Goal: Transaction & Acquisition: Purchase product/service

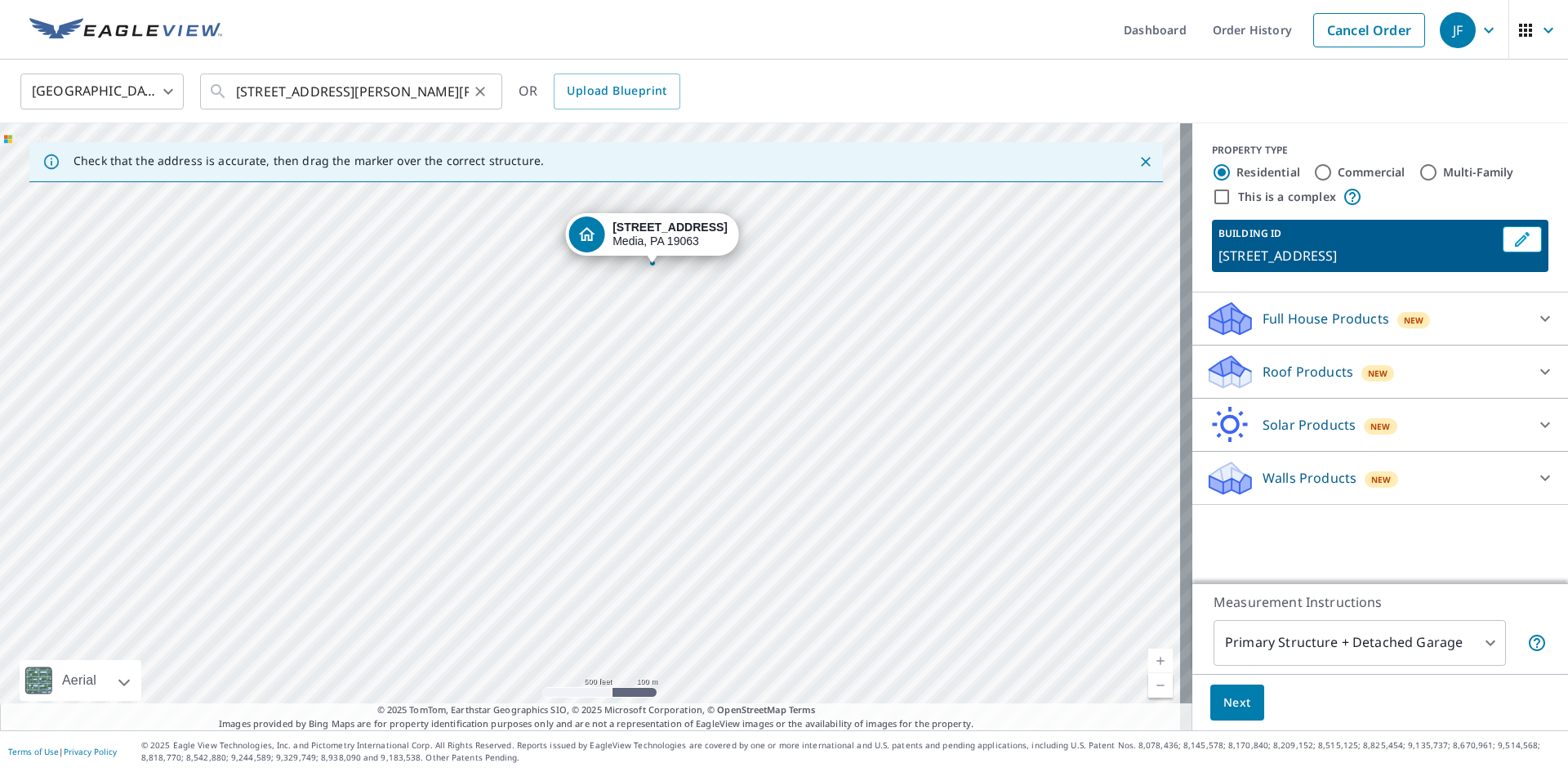
drag, startPoint x: 0, startPoint y: 0, endPoint x: 478, endPoint y: 85, distance: 485.5
click at [478, 85] on icon "Clear" at bounding box center [480, 91] width 16 height 16
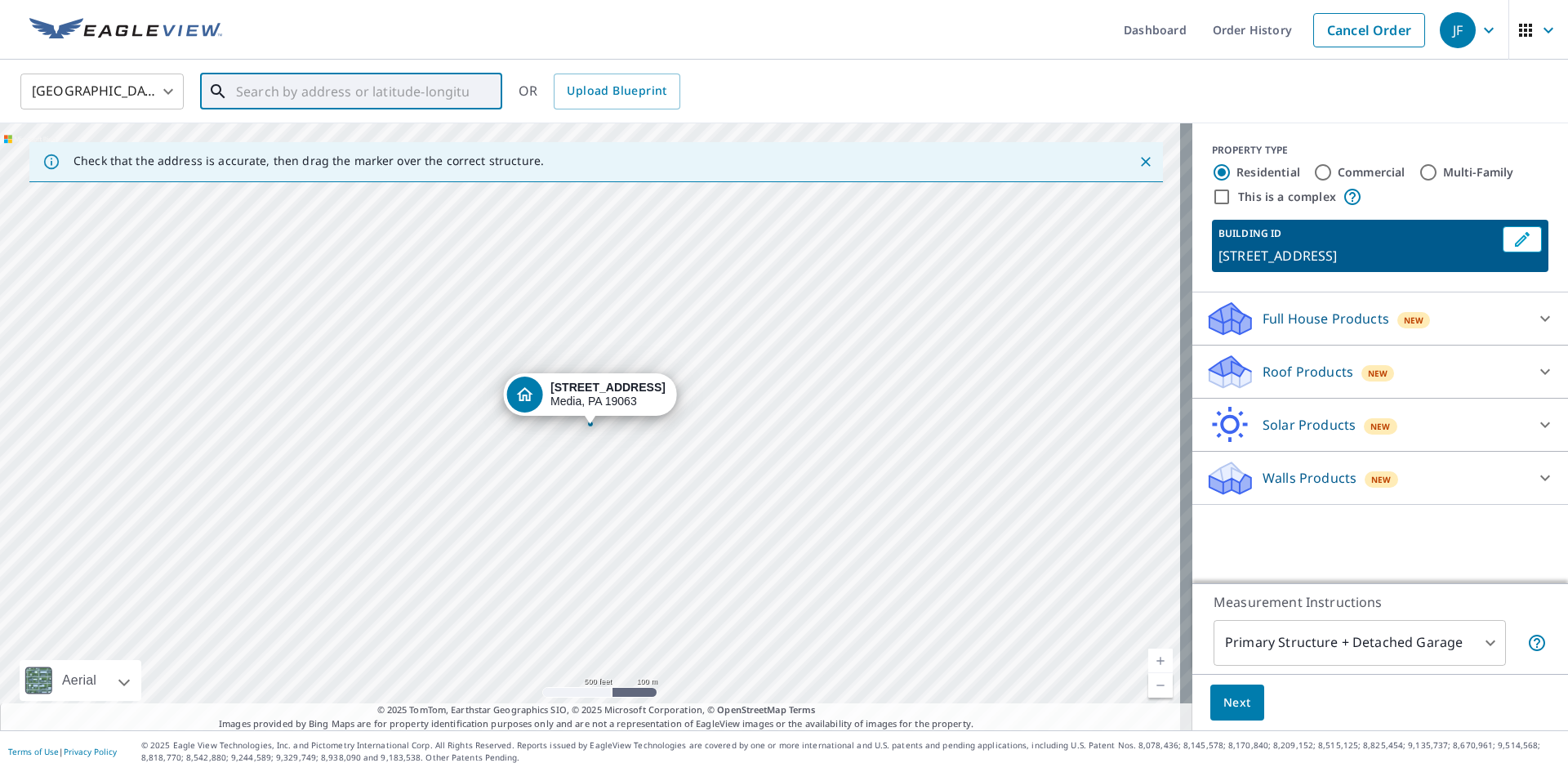
paste input "[STREET_ADDRESS]"
click at [323, 148] on p "Elverson, [GEOGRAPHIC_DATA] 19520" at bounding box center [361, 156] width 256 height 16
type input "[STREET_ADDRESS][PERSON_NAME]"
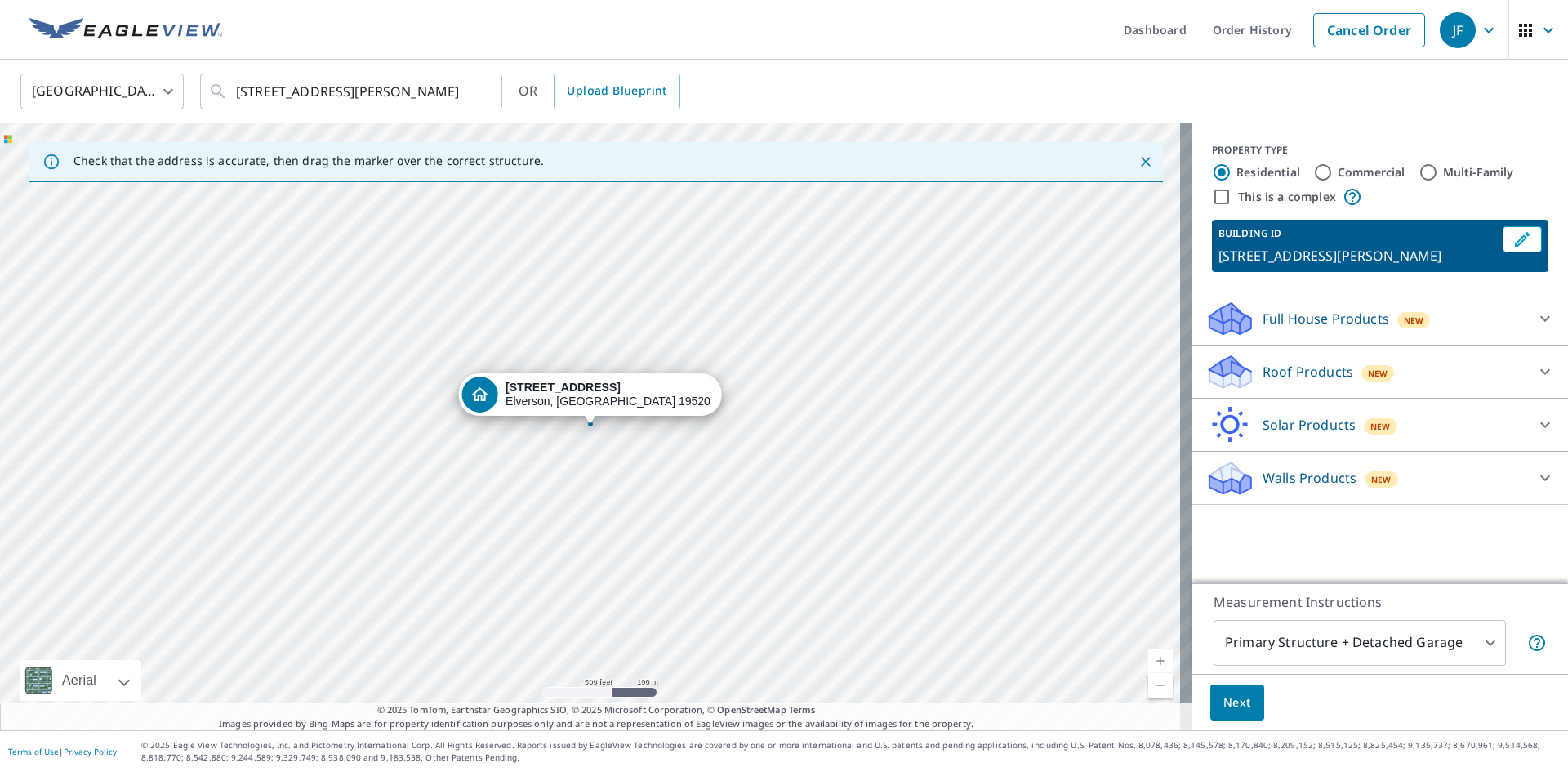
click at [1540, 371] on icon at bounding box center [1545, 372] width 10 height 5
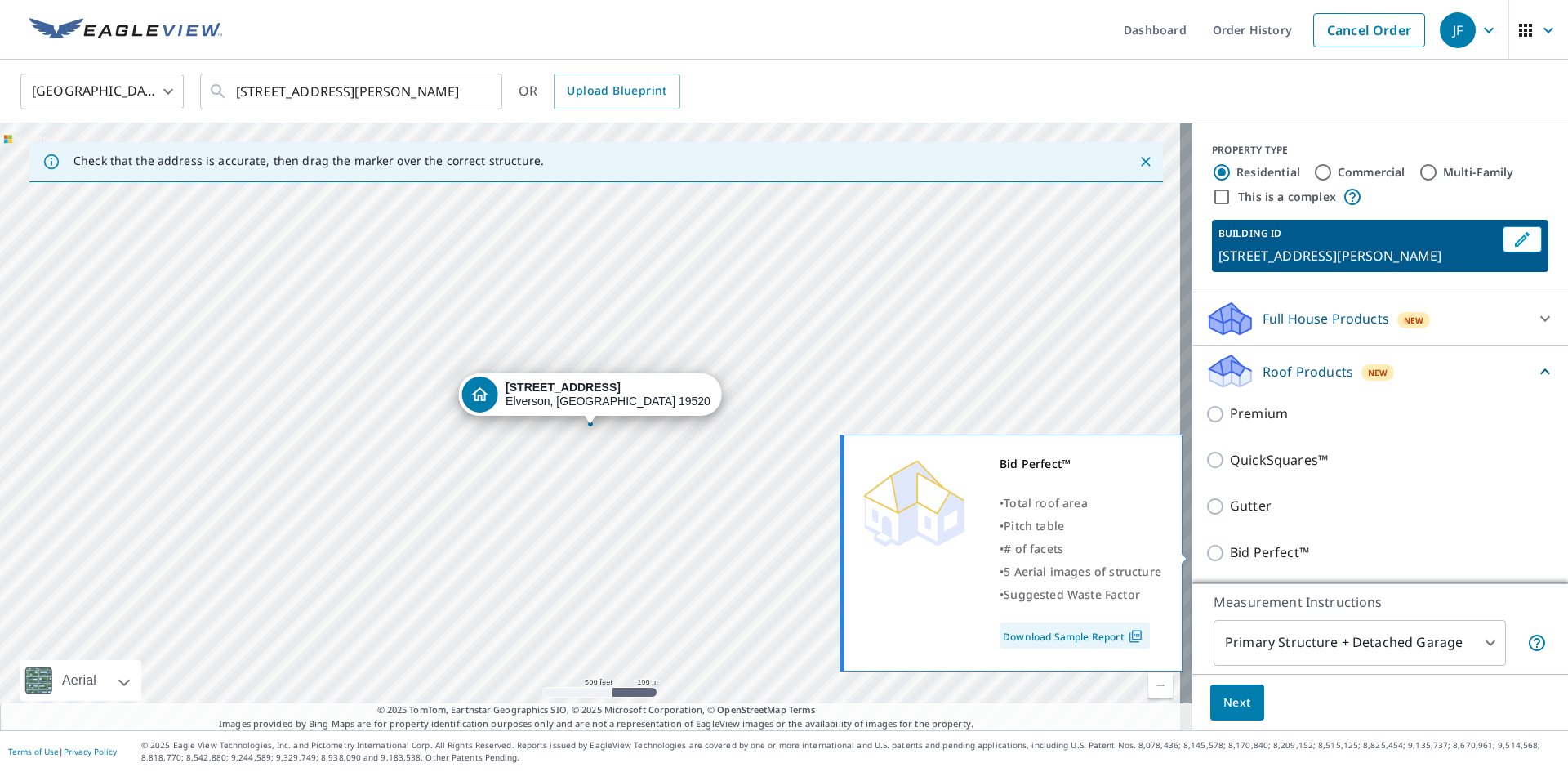
click at [1205, 547] on input "Bid Perfect™" at bounding box center [1217, 553] width 24 height 20
checkbox input "true"
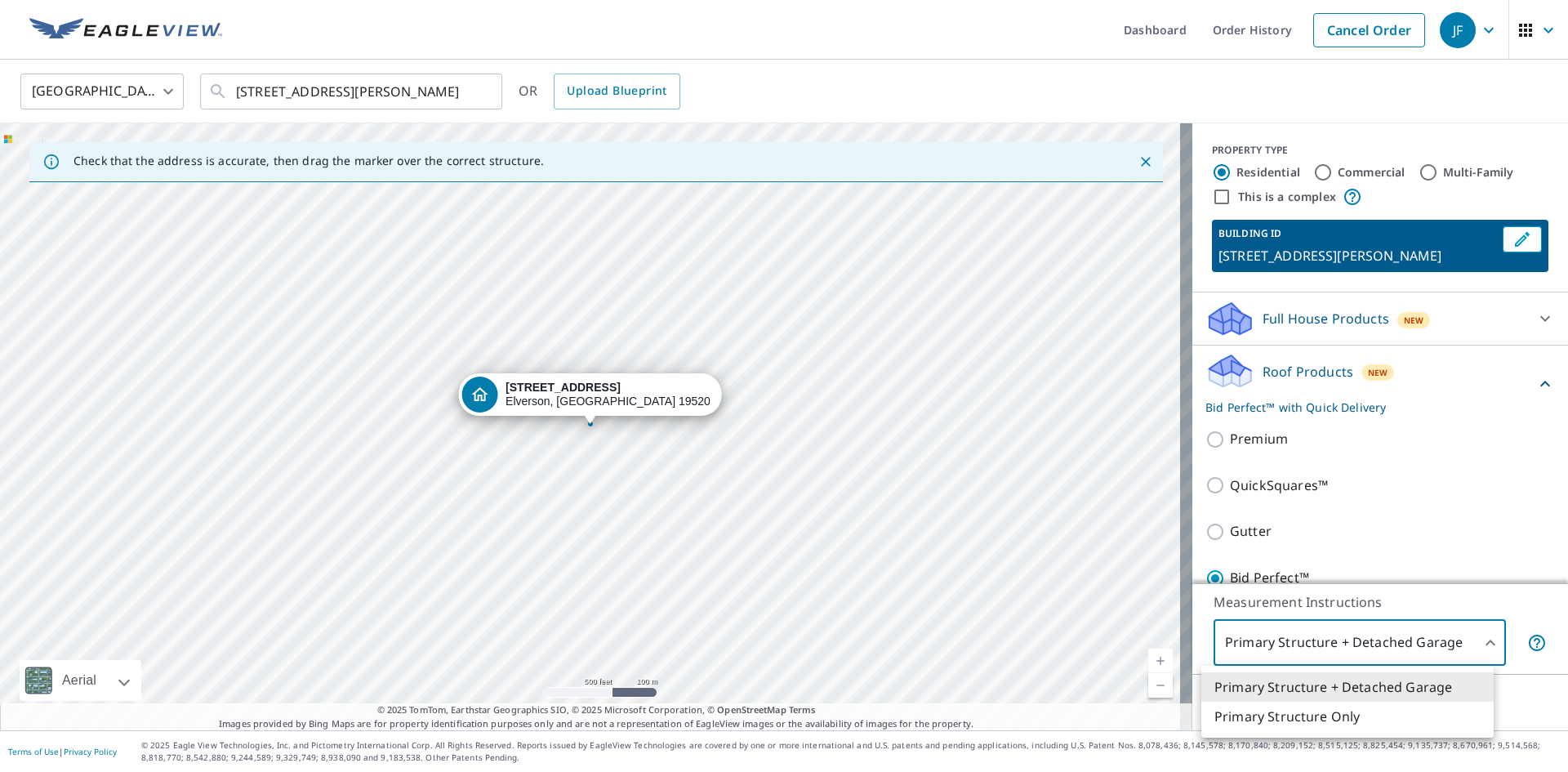
click at [1479, 640] on body "JF JF Dashboard Order History Cancel Order JF [GEOGRAPHIC_DATA] [GEOGRAPHIC_DAT…" at bounding box center [784, 386] width 1568 height 772
drag, startPoint x: 1334, startPoint y: 714, endPoint x: 1307, endPoint y: 714, distance: 27.0
click at [1333, 715] on li "Primary Structure Only" at bounding box center [1347, 716] width 292 height 29
type input "2"
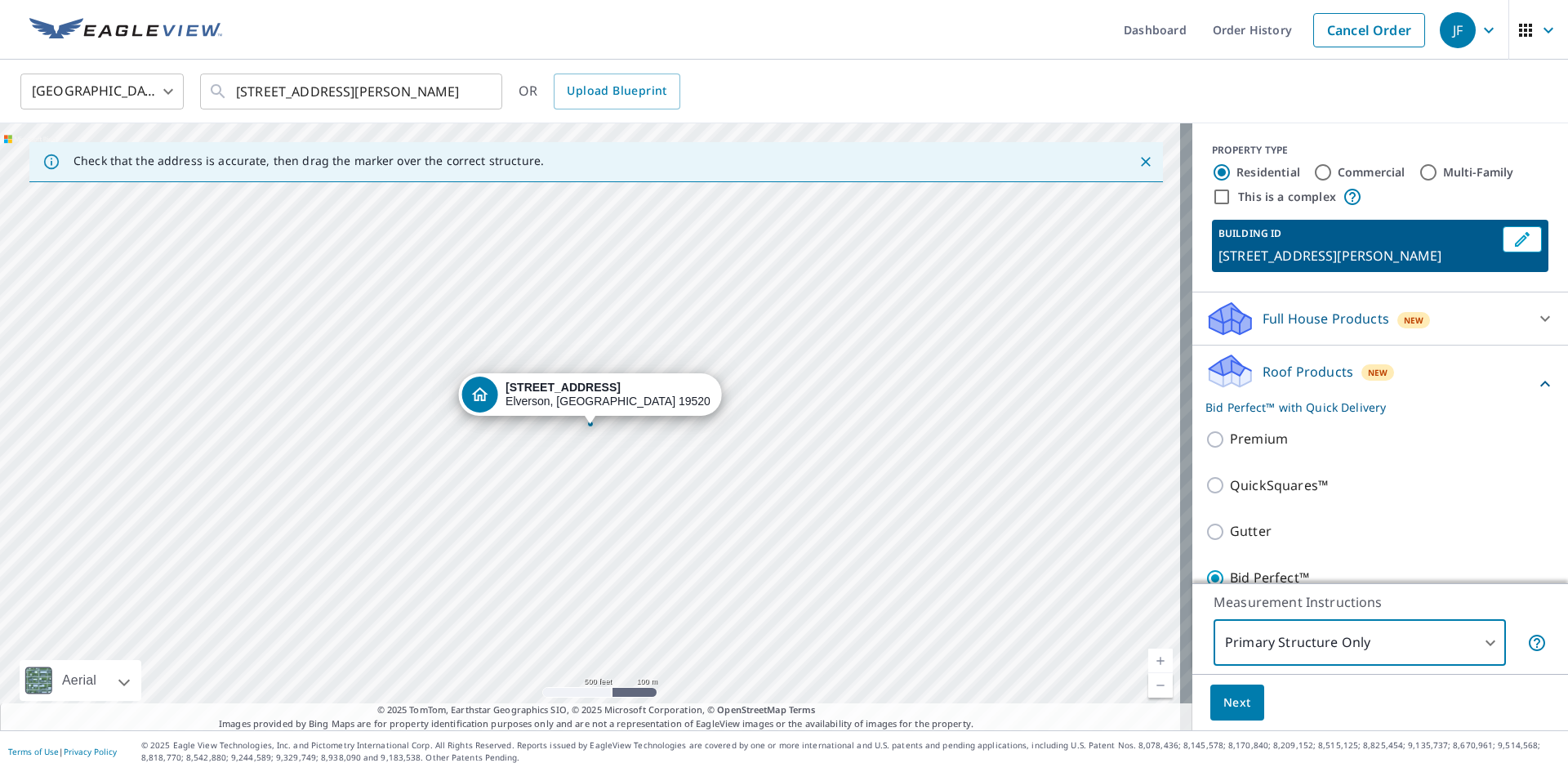
click at [1224, 685] on button "Next" at bounding box center [1237, 702] width 54 height 37
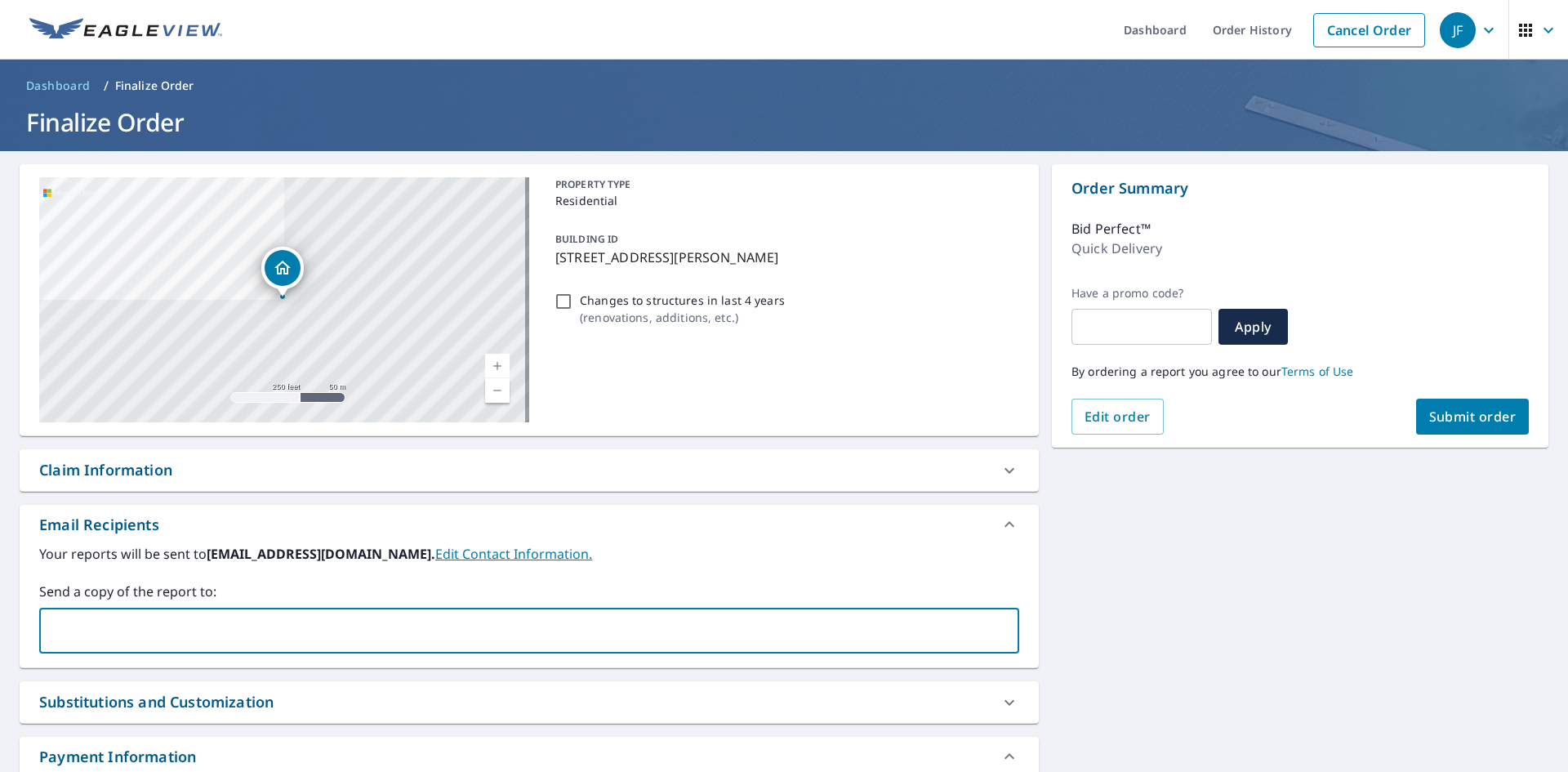
paste input "[EMAIL_ADDRESS][DOMAIN_NAME]"
type input "[EMAIL_ADDRESS][DOMAIN_NAME]"
click at [1449, 409] on span "Submit order" at bounding box center [1473, 416] width 88 height 18
